Goal: Task Accomplishment & Management: Complete application form

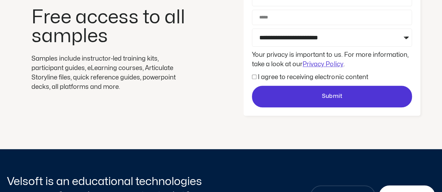
scroll to position [115, 0]
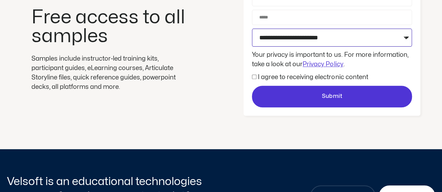
click at [398, 36] on select "**********" at bounding box center [332, 38] width 160 height 18
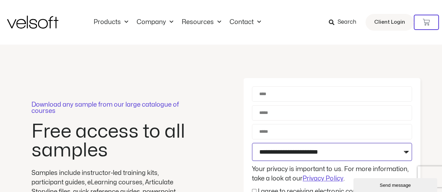
scroll to position [0, 0]
